Goal: Feedback & Contribution: Submit feedback/report problem

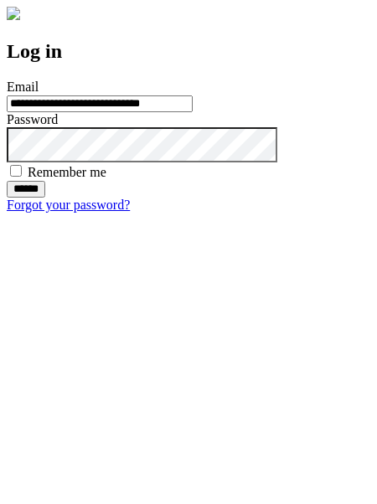
type input "**********"
click at [45, 198] on input "******" at bounding box center [26, 189] width 39 height 17
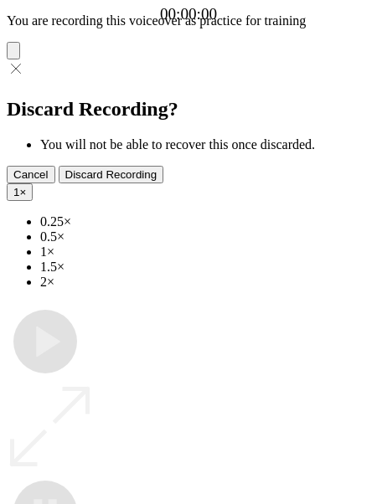
type input "**********"
